Goal: Check status

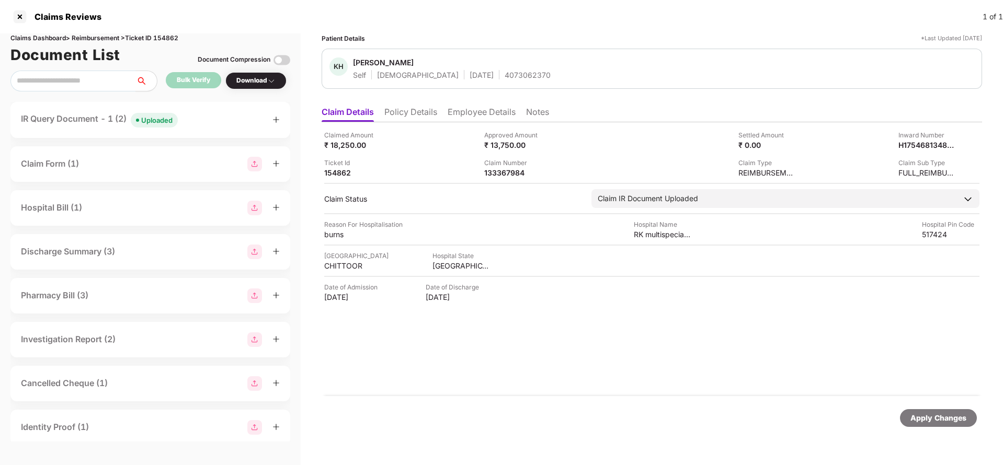
click at [198, 122] on div "IR Query Document - 1 (2) Uploaded" at bounding box center [150, 119] width 259 height 15
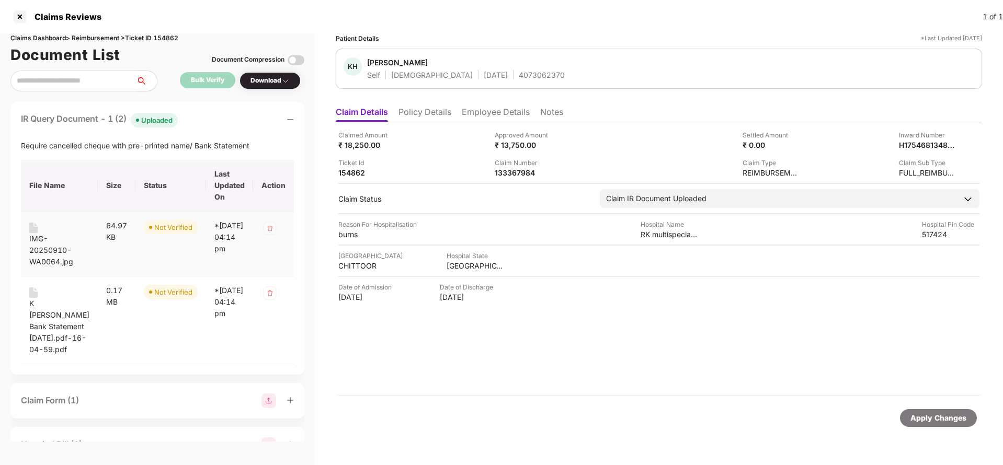
click at [49, 249] on div "IMG-20250910-WA0064.jpg" at bounding box center [59, 250] width 60 height 35
click at [43, 250] on div "IMG-20250910-WA0064.jpg" at bounding box center [59, 250] width 60 height 35
click at [44, 348] on div "K [PERSON_NAME] Bank Statement [DATE].pdf-16-04-59.pdf" at bounding box center [59, 327] width 60 height 58
click at [463, 115] on li "Employee Details" at bounding box center [496, 114] width 68 height 15
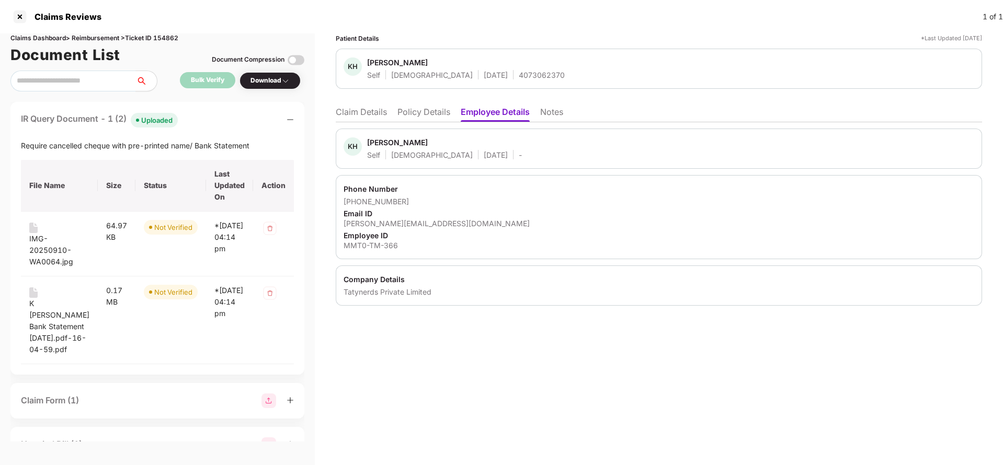
click at [350, 117] on li "Claim Details" at bounding box center [361, 114] width 51 height 15
